Goal: Transaction & Acquisition: Purchase product/service

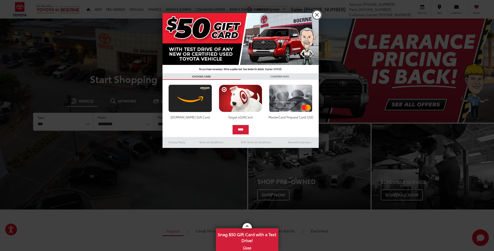
click at [316, 16] on link "X" at bounding box center [317, 14] width 9 height 9
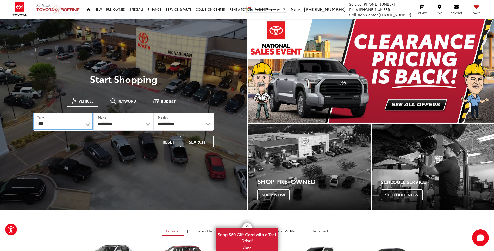
click at [88, 127] on select "*** *** **** *********" at bounding box center [63, 121] width 60 height 17
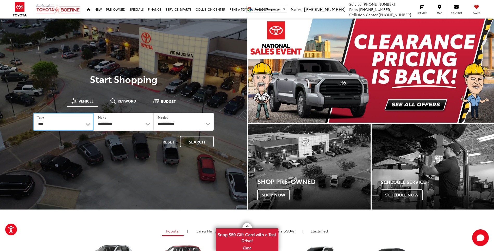
select select "******"
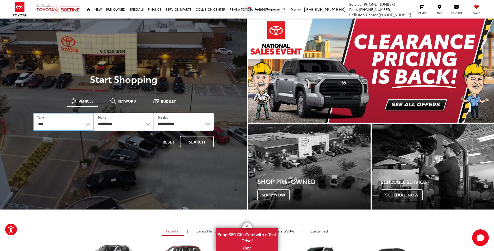
click at [33, 113] on select "*** *** **** *********" at bounding box center [63, 122] width 60 height 18
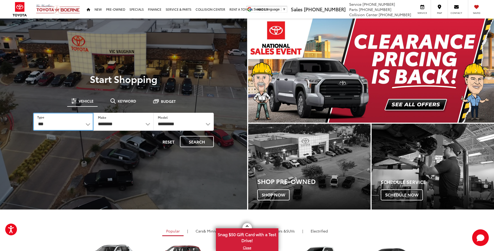
select select "******"
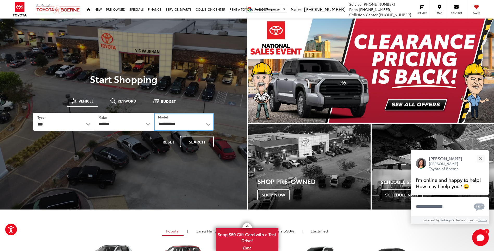
click at [167, 122] on select "**********" at bounding box center [184, 122] width 60 height 18
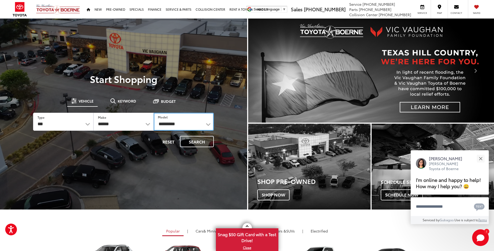
select select "**********"
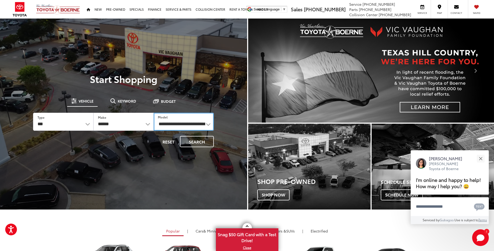
click at [154, 113] on select "**********" at bounding box center [184, 122] width 60 height 18
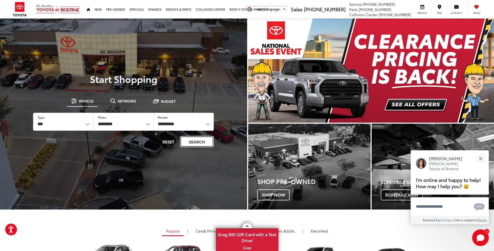
click at [196, 142] on button "Search" at bounding box center [197, 141] width 34 height 11
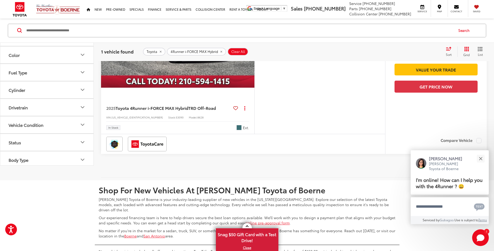
scroll to position [146, 0]
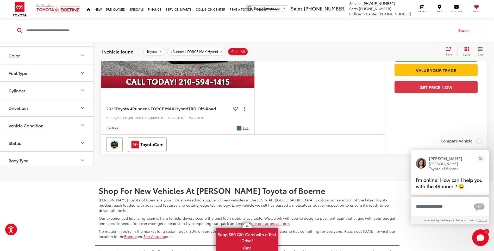
click at [186, 87] on img "2025 Toyota 4Runner i-FORCE MAX Hybrid TRD Off-Road 0" at bounding box center [178, 31] width 154 height 116
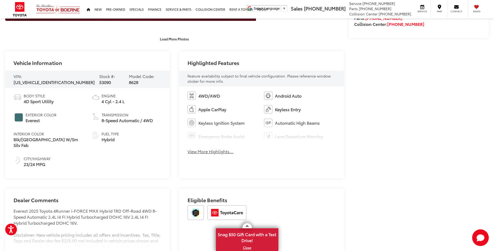
scroll to position [234, 0]
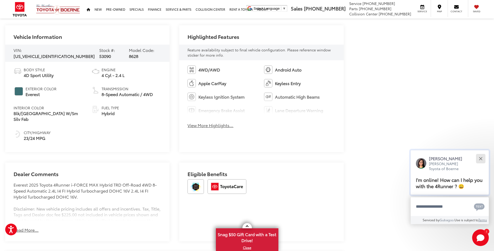
click at [482, 158] on button "Close" at bounding box center [480, 158] width 11 height 11
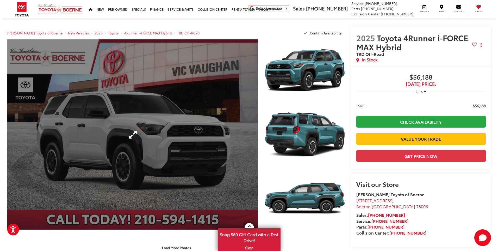
scroll to position [26, 0]
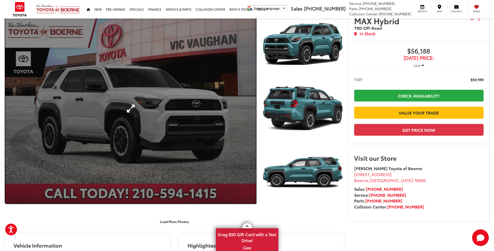
click at [147, 122] on link "Expand Photo 0" at bounding box center [130, 108] width 251 height 190
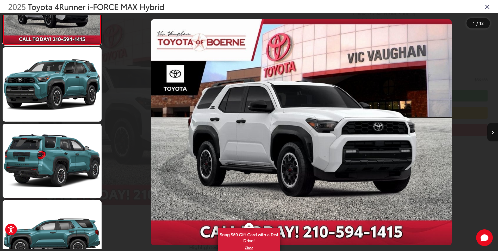
scroll to position [0, 0]
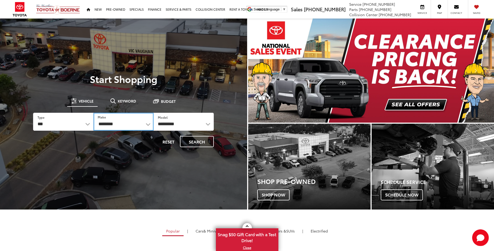
click at [131, 125] on select "**********" at bounding box center [124, 122] width 60 height 18
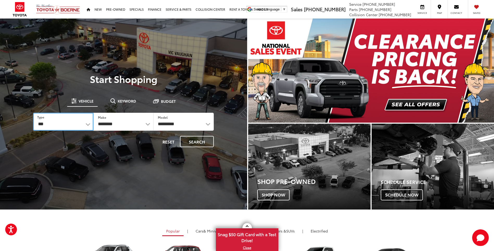
click at [81, 123] on select "*** *** **** *********" at bounding box center [63, 122] width 60 height 18
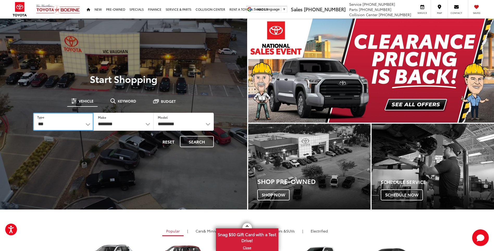
select select "******"
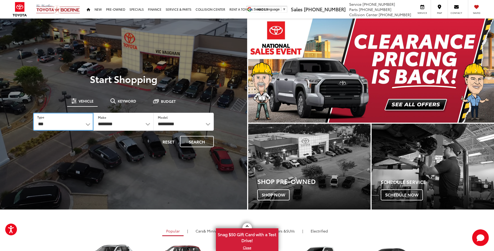
click at [33, 113] on select "*** *** **** *********" at bounding box center [63, 122] width 60 height 18
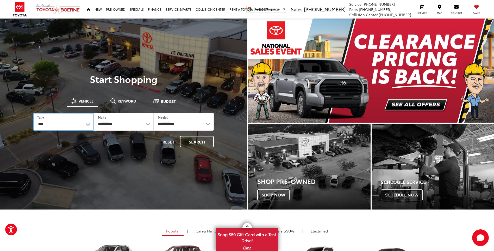
select select "******"
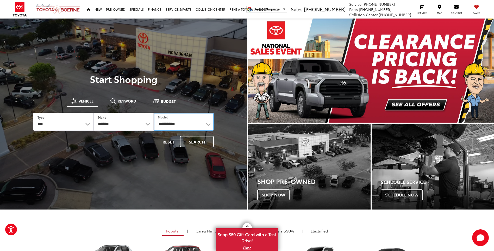
click at [178, 124] on select "**********" at bounding box center [184, 122] width 60 height 18
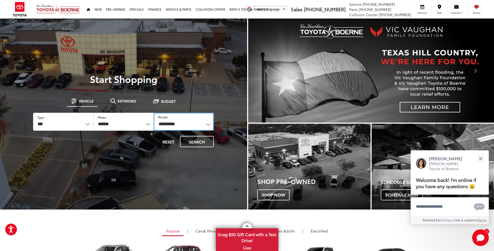
select select "*******"
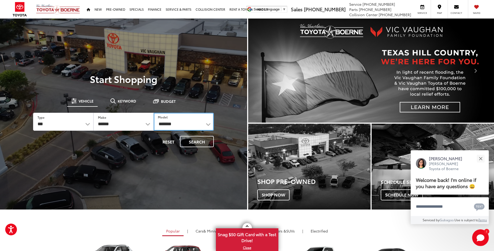
click at [154, 113] on select "**********" at bounding box center [184, 122] width 60 height 18
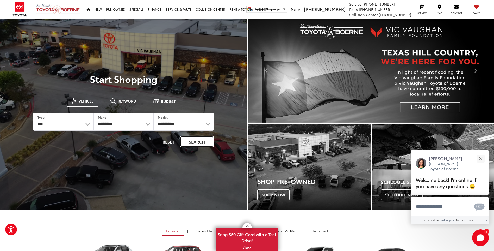
click at [201, 142] on button "Search" at bounding box center [197, 141] width 34 height 11
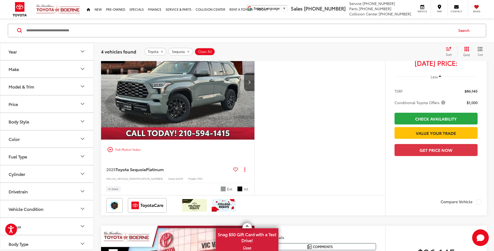
scroll to position [104, 0]
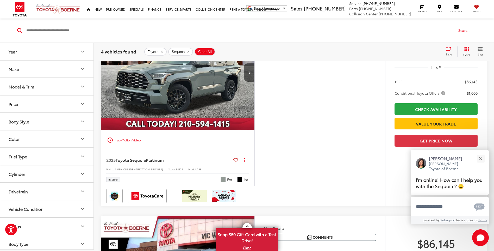
click at [84, 157] on icon "Fuel Type" at bounding box center [82, 156] width 6 height 6
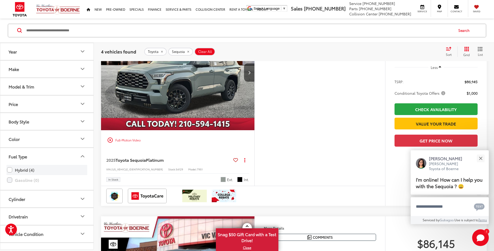
click at [23, 169] on label "Hybrid (4)" at bounding box center [47, 169] width 80 height 9
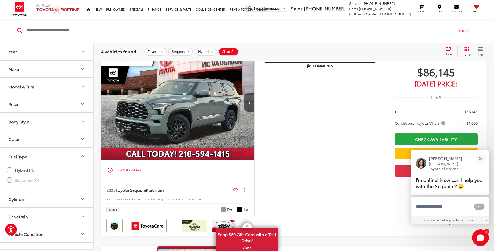
scroll to position [83, 0]
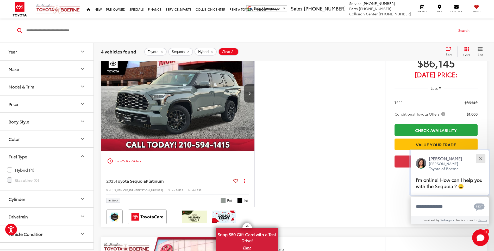
click at [481, 159] on div "Close" at bounding box center [480, 158] width 3 height 3
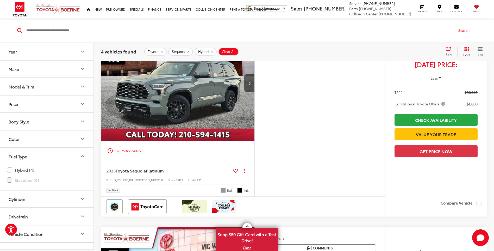
scroll to position [52, 0]
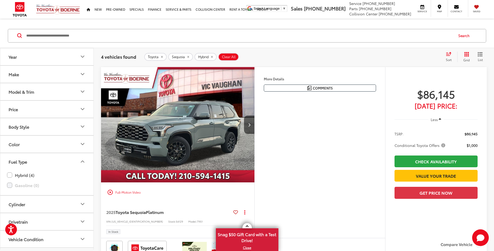
click at [196, 126] on img "2025 Toyota Sequoia Platinum 0" at bounding box center [178, 125] width 154 height 116
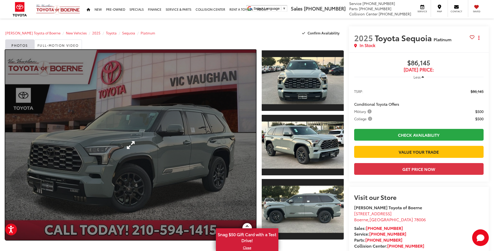
click at [234, 121] on link "Expand Photo 0" at bounding box center [130, 145] width 251 height 190
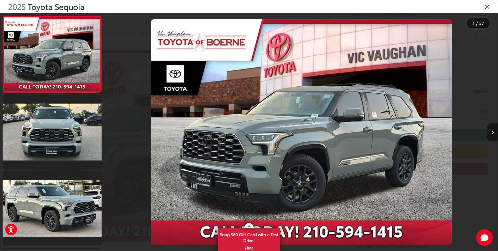
click at [492, 130] on button "Next image" at bounding box center [492, 132] width 10 height 18
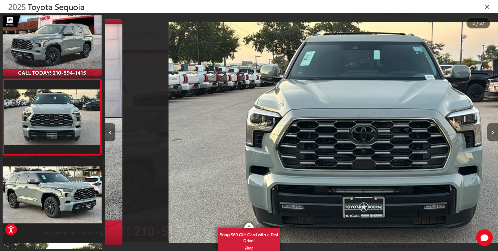
scroll to position [0, 393]
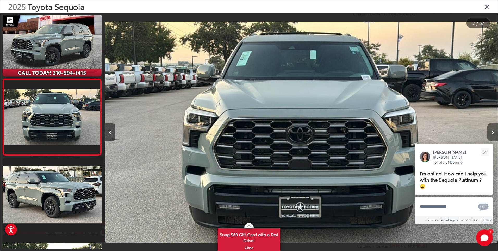
click at [492, 130] on button "Next image" at bounding box center [492, 132] width 10 height 18
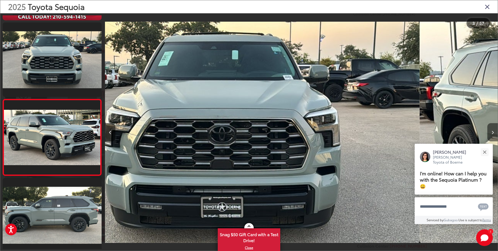
scroll to position [90, 0]
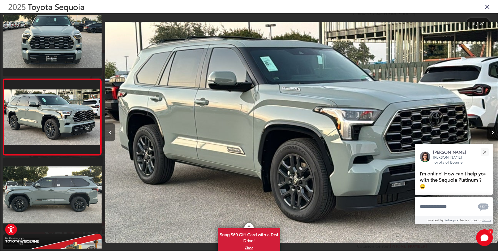
click at [492, 130] on button "Next image" at bounding box center [492, 132] width 10 height 18
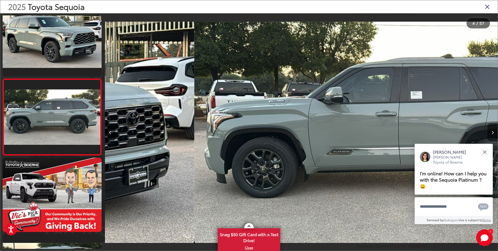
scroll to position [0, 1179]
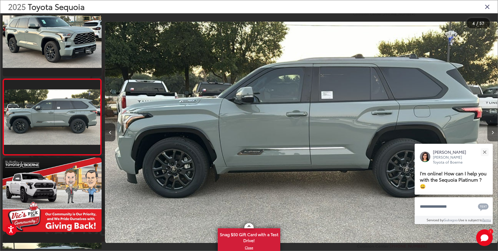
click at [492, 130] on button "Next image" at bounding box center [492, 132] width 10 height 18
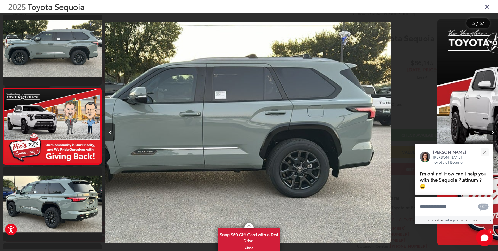
scroll to position [243, 0]
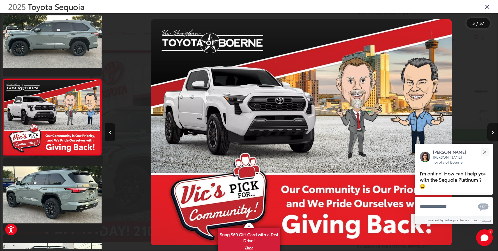
click at [492, 130] on button "Next image" at bounding box center [492, 132] width 10 height 18
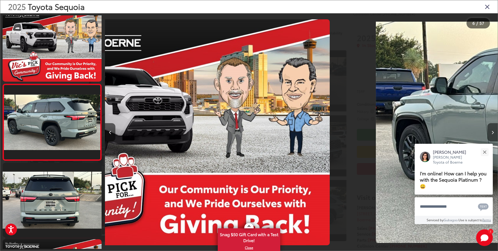
scroll to position [319, 0]
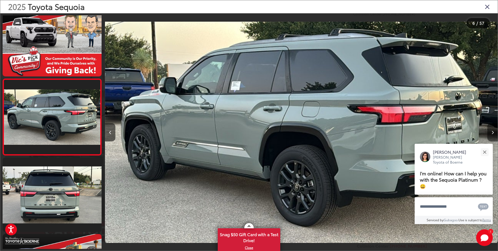
click at [492, 130] on button "Next image" at bounding box center [492, 132] width 10 height 18
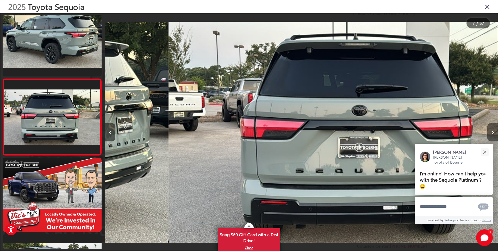
scroll to position [0, 2357]
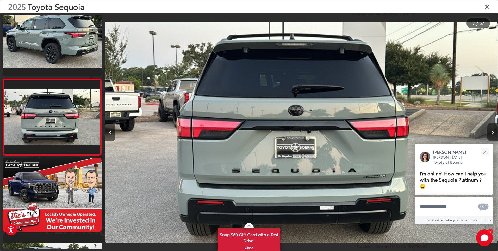
click at [492, 130] on button "Next image" at bounding box center [492, 132] width 10 height 18
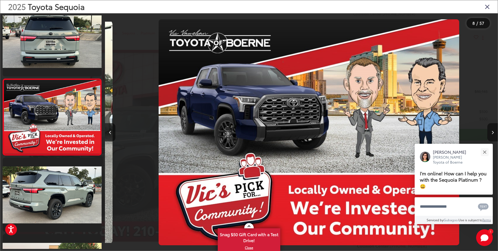
scroll to position [0, 2750]
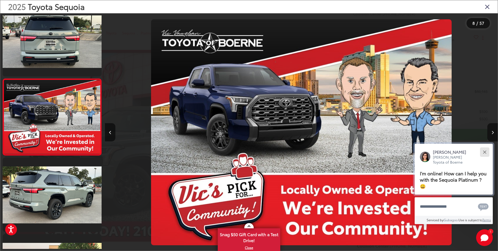
click at [486, 152] on button "Close" at bounding box center [484, 151] width 11 height 11
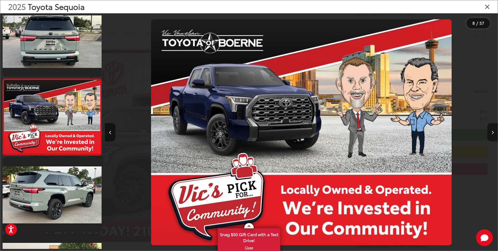
click at [492, 135] on button "Next image" at bounding box center [492, 132] width 10 height 18
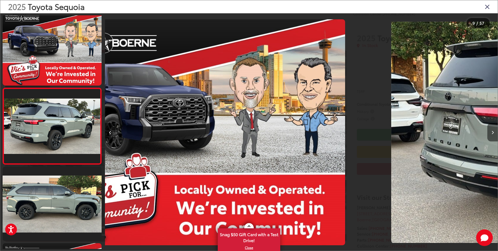
scroll to position [0, 0]
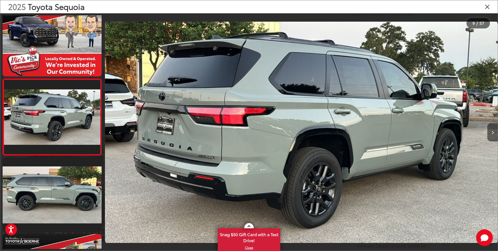
click at [492, 135] on button "Next image" at bounding box center [492, 132] width 10 height 18
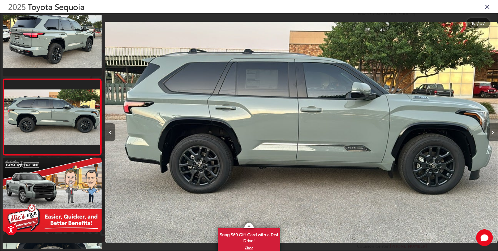
click at [492, 135] on button "Next image" at bounding box center [492, 132] width 10 height 18
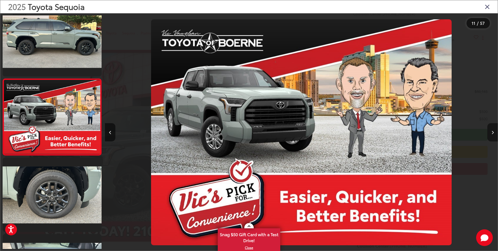
click at [492, 135] on button "Next image" at bounding box center [492, 132] width 10 height 18
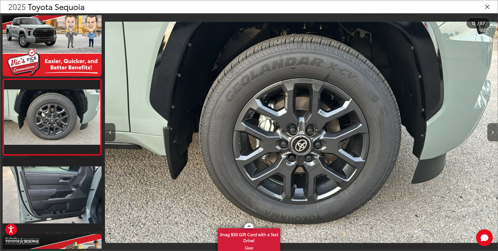
click at [492, 135] on button "Next image" at bounding box center [492, 132] width 10 height 18
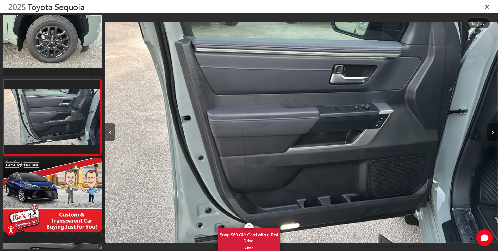
click at [492, 135] on button "Next image" at bounding box center [492, 132] width 10 height 18
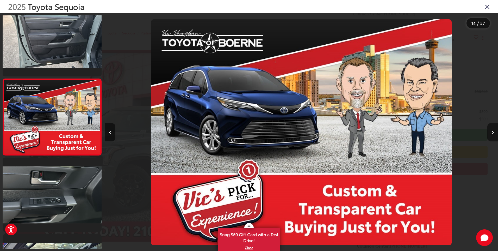
click at [492, 135] on button "Next image" at bounding box center [492, 132] width 10 height 18
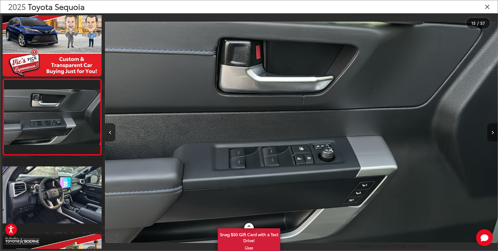
click at [492, 135] on button "Next image" at bounding box center [492, 132] width 10 height 18
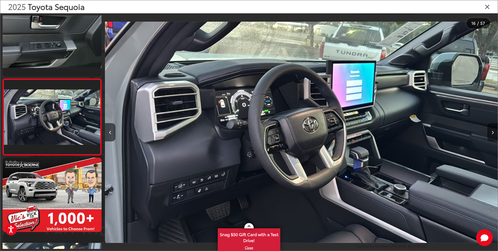
click at [492, 135] on button "Next image" at bounding box center [492, 132] width 10 height 18
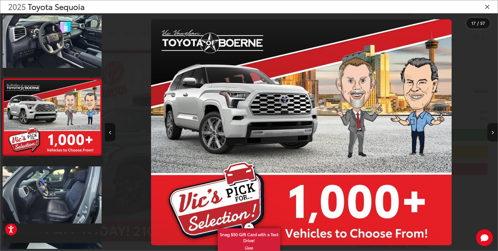
click at [492, 135] on button "Next image" at bounding box center [492, 132] width 10 height 18
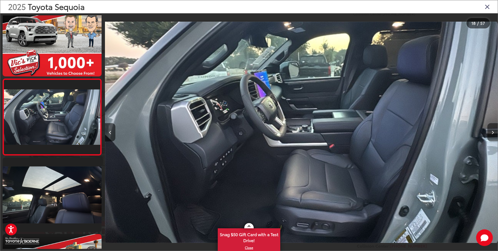
click at [492, 135] on button "Next image" at bounding box center [492, 132] width 10 height 18
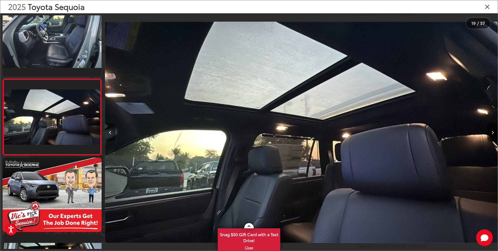
click at [492, 135] on button "Next image" at bounding box center [492, 132] width 10 height 18
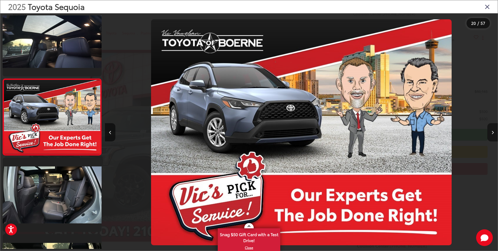
click at [492, 135] on button "Next image" at bounding box center [492, 132] width 10 height 18
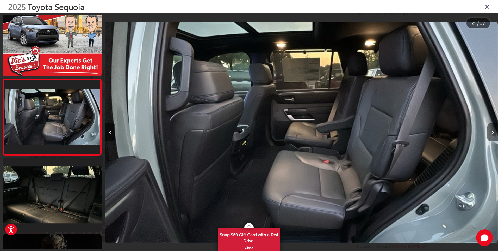
click at [492, 135] on button "Next image" at bounding box center [492, 132] width 10 height 18
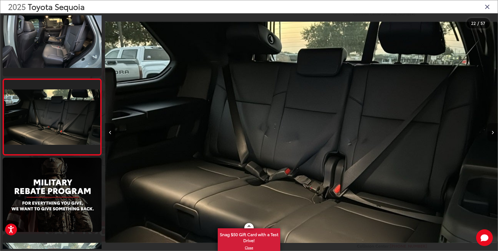
click at [492, 135] on button "Next image" at bounding box center [492, 132] width 10 height 18
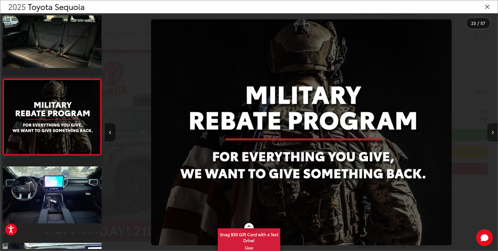
click at [492, 135] on button "Next image" at bounding box center [492, 132] width 10 height 18
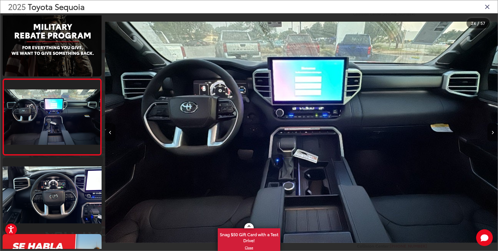
click at [492, 135] on button "Next image" at bounding box center [492, 132] width 10 height 18
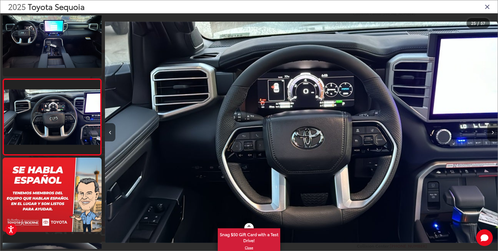
click at [492, 135] on button "Next image" at bounding box center [492, 132] width 10 height 18
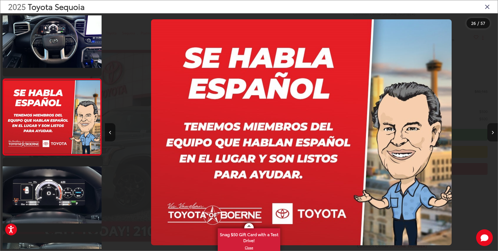
click at [492, 135] on button "Next image" at bounding box center [492, 132] width 10 height 18
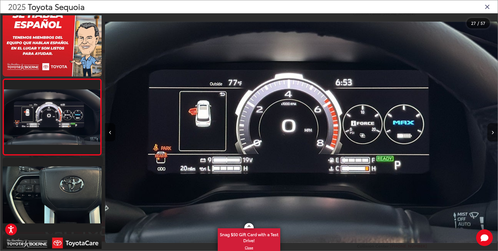
click at [492, 135] on button "Next image" at bounding box center [492, 132] width 10 height 18
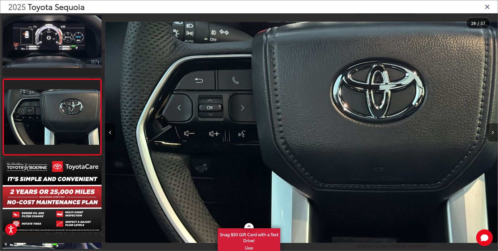
click at [492, 135] on button "Next image" at bounding box center [492, 132] width 10 height 18
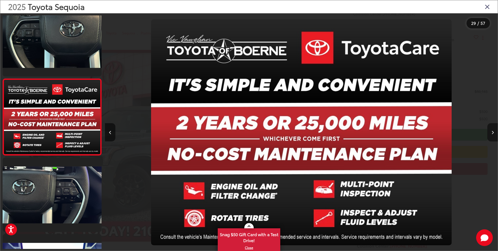
click at [492, 135] on button "Next image" at bounding box center [492, 132] width 10 height 18
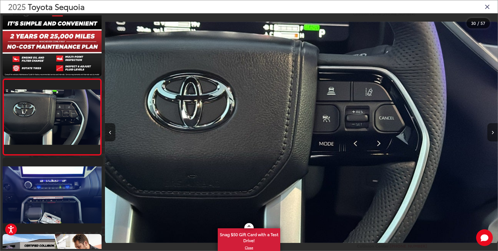
click at [492, 135] on button "Next image" at bounding box center [492, 132] width 10 height 18
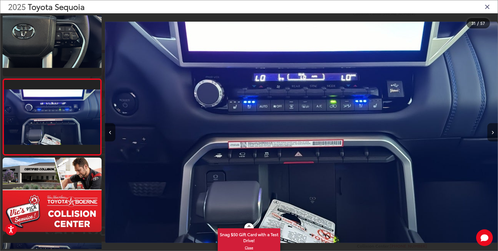
click at [492, 135] on button "Next image" at bounding box center [492, 132] width 10 height 18
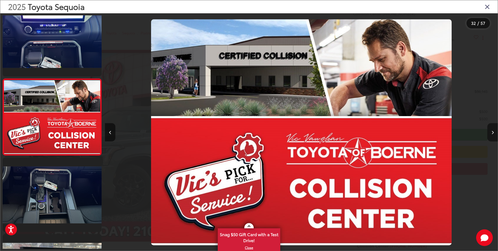
click at [492, 135] on button "Next image" at bounding box center [492, 132] width 10 height 18
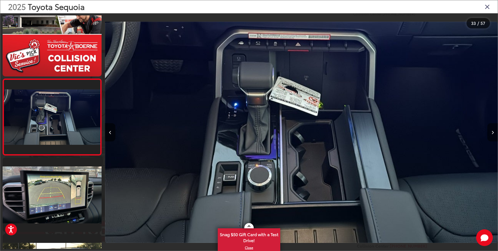
click at [492, 135] on button "Next image" at bounding box center [492, 132] width 10 height 18
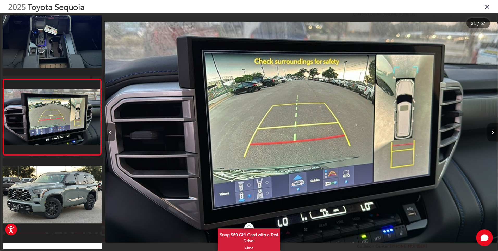
click at [492, 135] on button "Next image" at bounding box center [492, 132] width 10 height 18
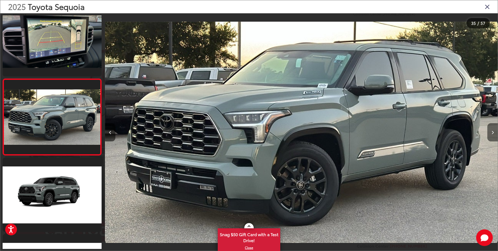
click at [492, 135] on button "Next image" at bounding box center [492, 132] width 10 height 18
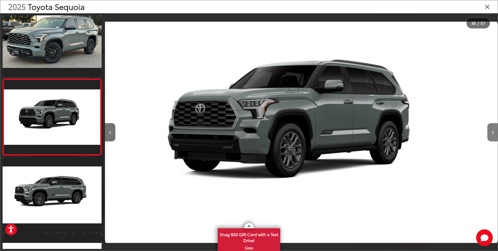
click at [492, 135] on button "Next image" at bounding box center [492, 132] width 10 height 18
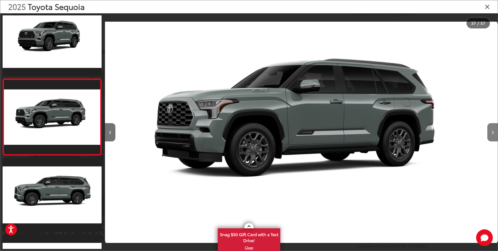
click at [492, 135] on button "Next image" at bounding box center [492, 132] width 10 height 18
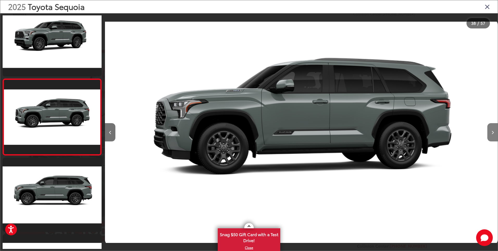
click at [492, 135] on button "Next image" at bounding box center [492, 132] width 10 height 18
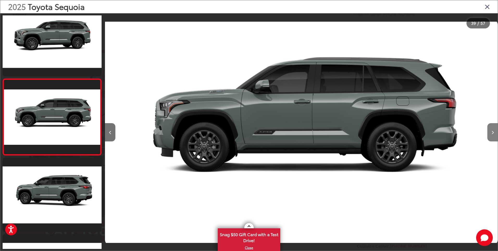
click at [492, 135] on button "Next image" at bounding box center [492, 132] width 10 height 18
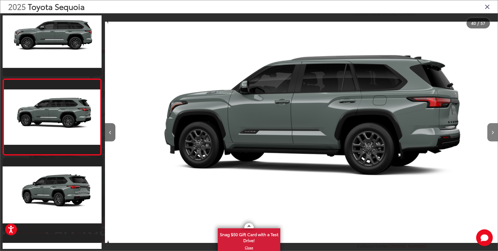
click at [492, 135] on button "Next image" at bounding box center [492, 132] width 10 height 18
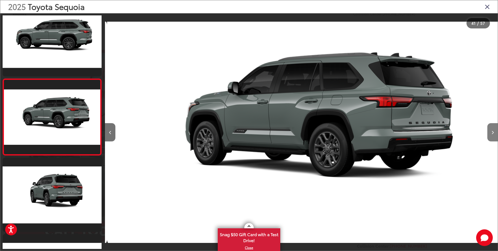
click at [492, 135] on button "Next image" at bounding box center [492, 132] width 10 height 18
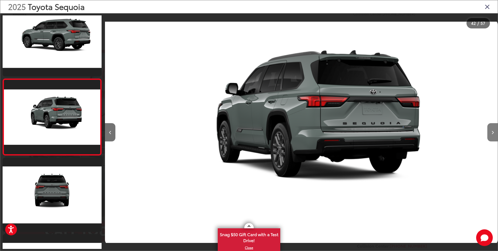
click at [492, 135] on button "Next image" at bounding box center [492, 132] width 10 height 18
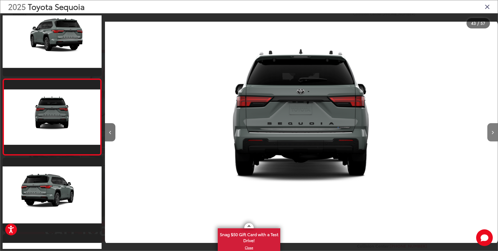
click at [492, 135] on button "Next image" at bounding box center [492, 132] width 10 height 18
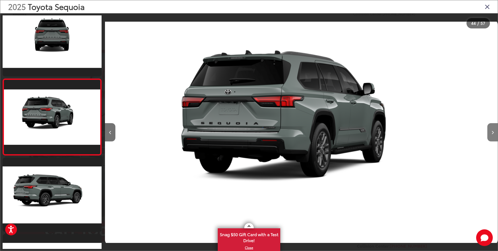
click at [492, 135] on button "Next image" at bounding box center [492, 132] width 10 height 18
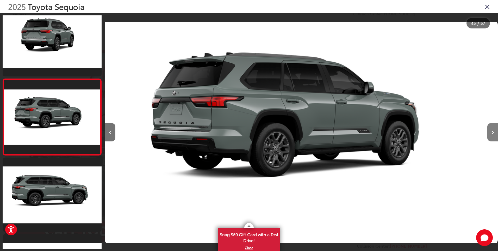
click at [492, 135] on button "Next image" at bounding box center [492, 132] width 10 height 18
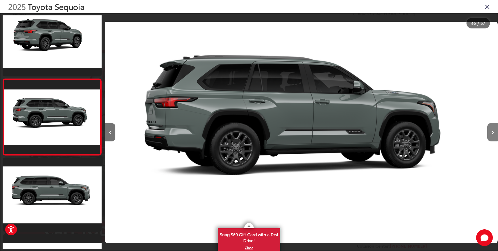
click at [492, 135] on button "Next image" at bounding box center [492, 132] width 10 height 18
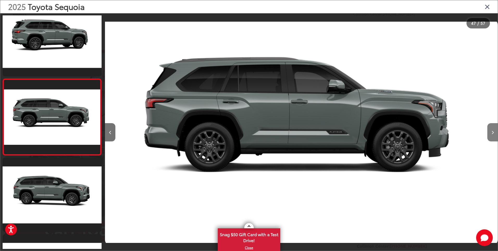
click at [492, 135] on button "Next image" at bounding box center [492, 132] width 10 height 18
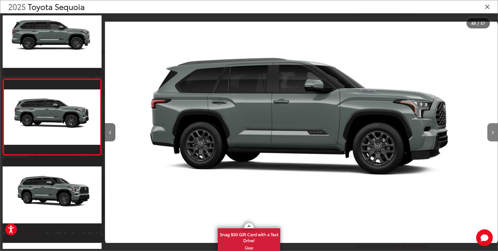
click at [492, 135] on button "Next image" at bounding box center [492, 132] width 10 height 18
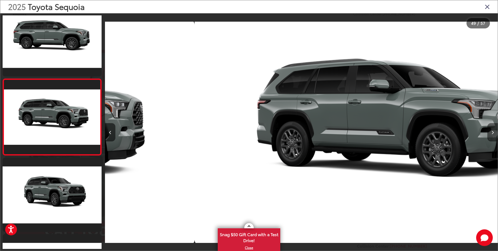
click at [492, 135] on button "Next image" at bounding box center [492, 132] width 10 height 18
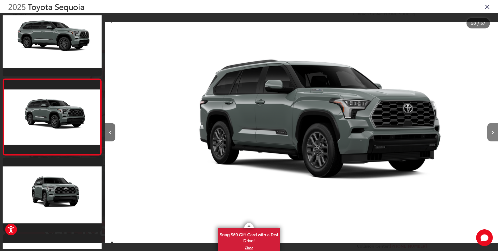
click at [492, 135] on button "Next image" at bounding box center [492, 132] width 10 height 18
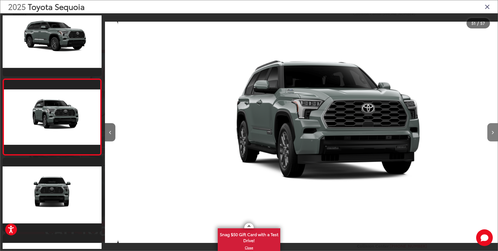
click at [492, 135] on button "Next image" at bounding box center [492, 132] width 10 height 18
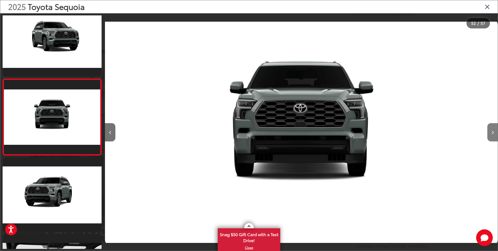
click at [492, 135] on button "Next image" at bounding box center [492, 132] width 10 height 18
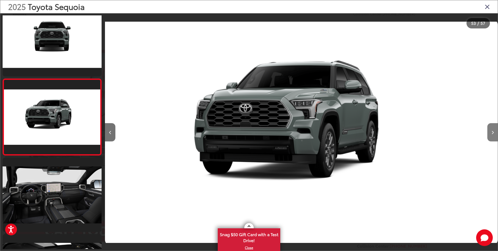
click at [492, 135] on button "Next image" at bounding box center [492, 132] width 10 height 18
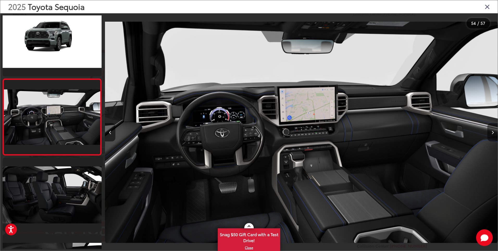
click at [492, 135] on button "Next image" at bounding box center [492, 132] width 10 height 18
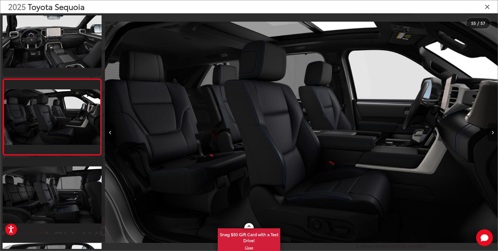
click at [492, 135] on button "Next image" at bounding box center [492, 132] width 10 height 18
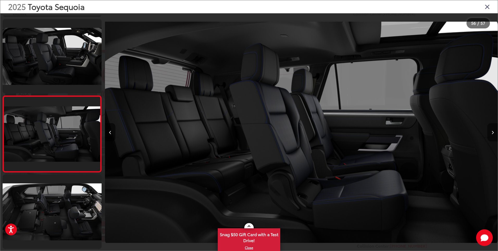
click at [492, 135] on button "Next image" at bounding box center [492, 132] width 10 height 18
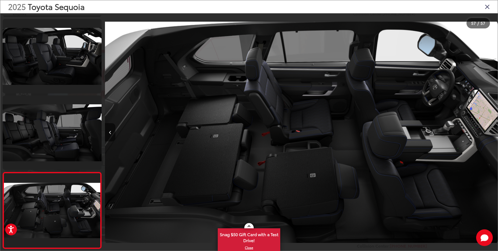
click at [487, 6] on icon "Close gallery" at bounding box center [487, 6] width 5 height 7
